Goal: Task Accomplishment & Management: Complete application form

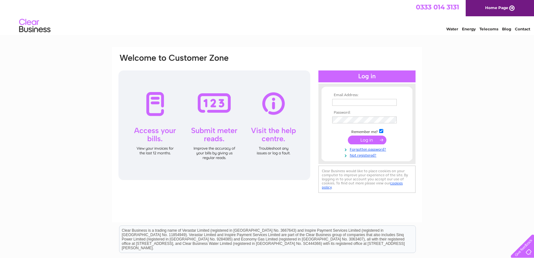
type input "finance@apexscotland.org.uk"
click at [365, 140] on input "submit" at bounding box center [367, 140] width 39 height 9
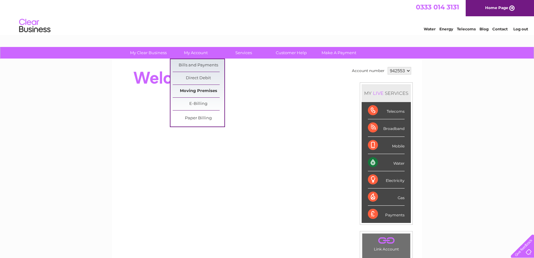
click at [208, 92] on link "Moving Premises" at bounding box center [199, 91] width 52 height 13
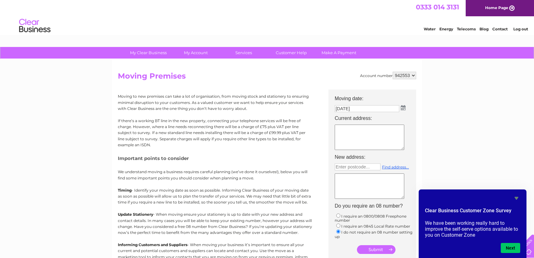
click at [501, 29] on link "Contact" at bounding box center [499, 29] width 15 height 5
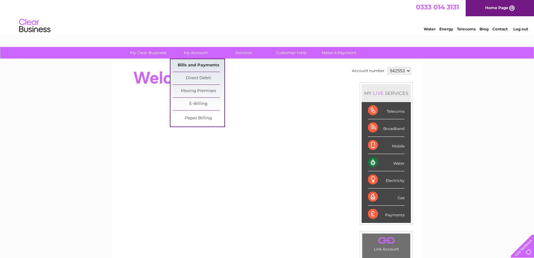
click at [196, 65] on link "Bills and Payments" at bounding box center [199, 65] width 52 height 13
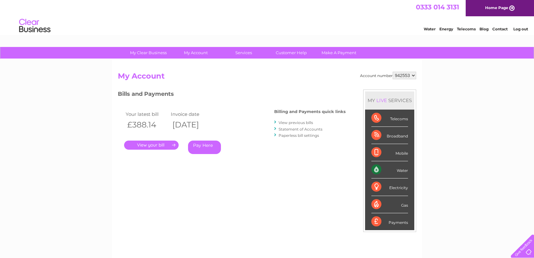
click at [150, 145] on link "." at bounding box center [151, 145] width 54 height 9
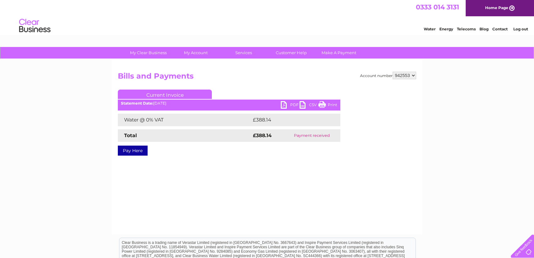
click at [286, 106] on link "PDF" at bounding box center [290, 105] width 19 height 9
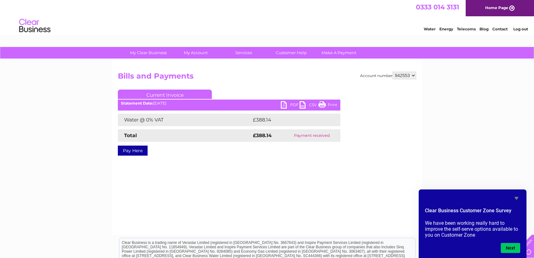
click at [500, 29] on link "Contact" at bounding box center [499, 29] width 15 height 5
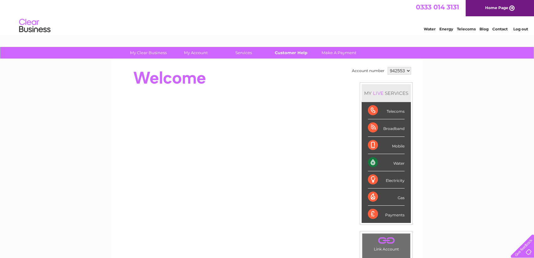
click at [292, 54] on link "Customer Help" at bounding box center [291, 53] width 52 height 12
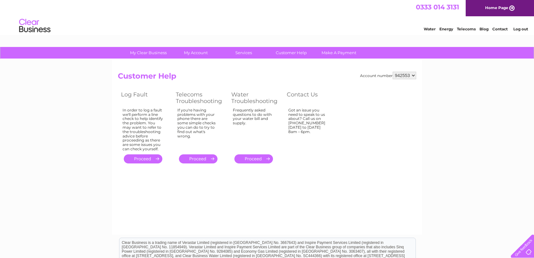
click at [257, 159] on link "." at bounding box center [253, 158] width 39 height 9
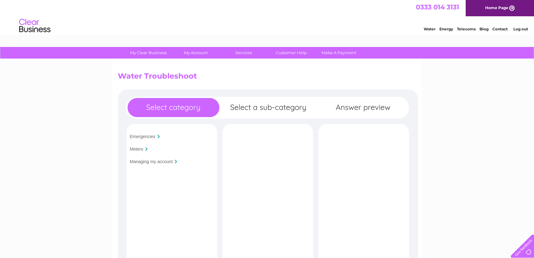
click at [142, 147] on input "Meters" at bounding box center [136, 149] width 13 height 5
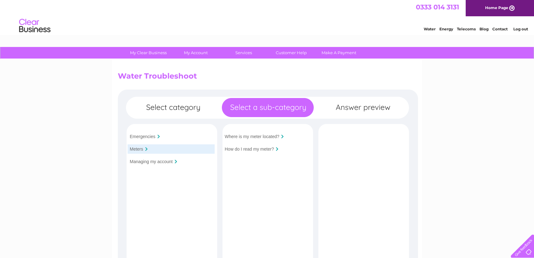
click at [143, 161] on input "Managing my account" at bounding box center [151, 161] width 43 height 5
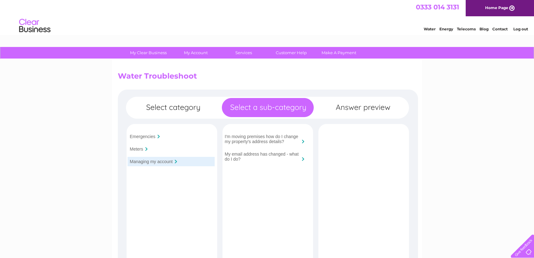
click at [252, 140] on input "I'm moving premises how do I change my property's address details?" at bounding box center [261, 139] width 75 height 10
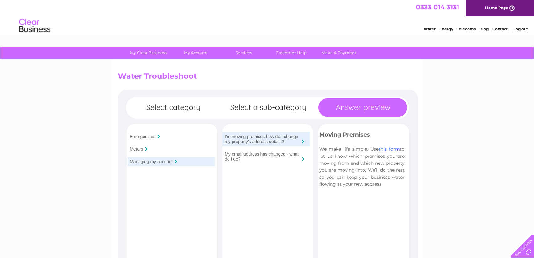
click at [390, 150] on link "this form" at bounding box center [388, 149] width 21 height 6
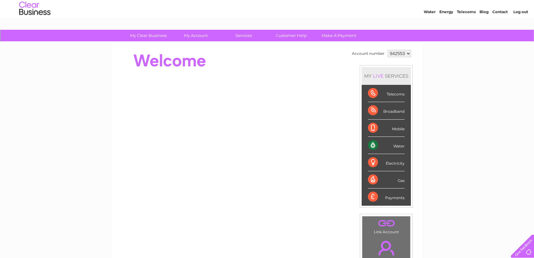
scroll to position [31, 0]
